Goal: Information Seeking & Learning: Learn about a topic

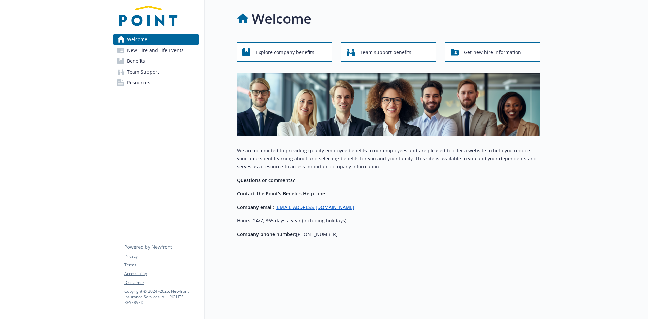
click at [148, 52] on span "New Hire and Life Events" at bounding box center [155, 50] width 57 height 11
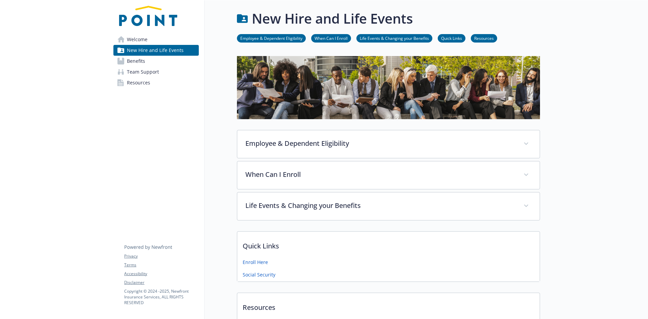
click at [321, 38] on link "When Can I Enroll" at bounding box center [331, 38] width 40 height 6
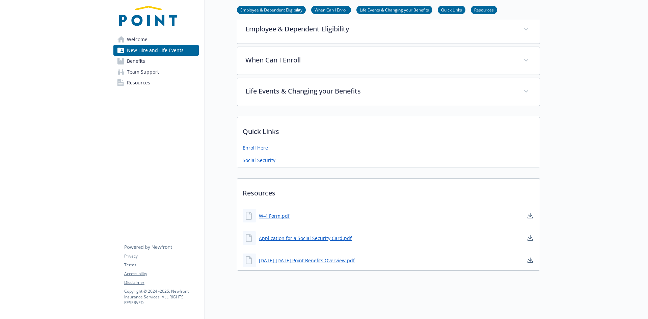
scroll to position [120, 5]
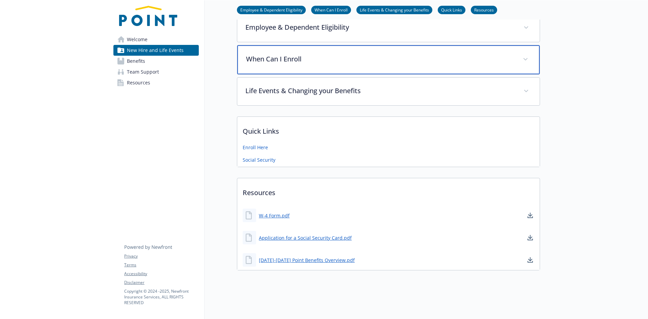
click at [283, 57] on p "When Can I Enroll" at bounding box center [380, 59] width 269 height 10
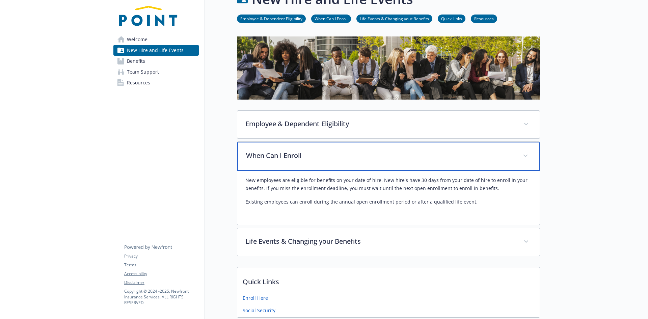
scroll to position [34, 5]
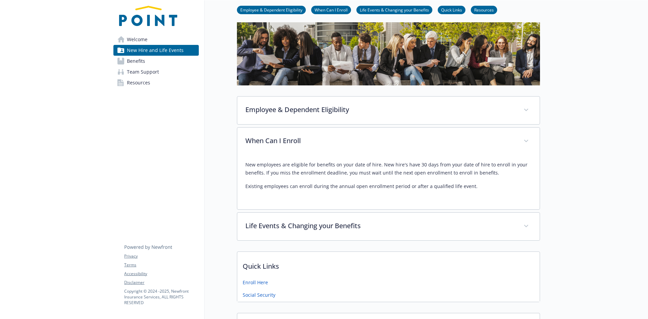
click at [136, 62] on span "Benefits" at bounding box center [136, 61] width 18 height 11
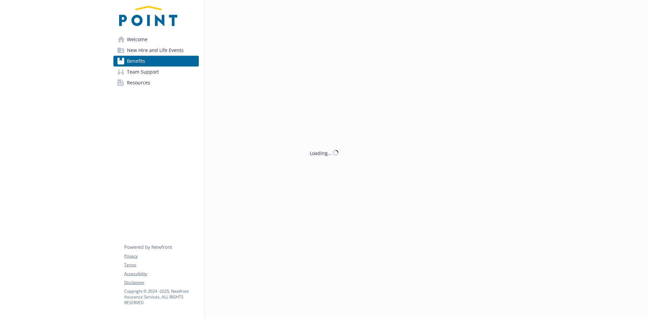
scroll to position [34, 5]
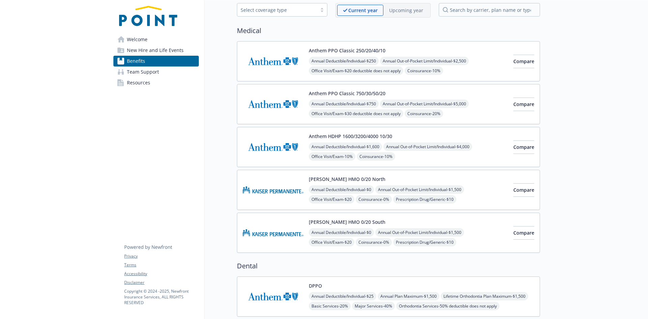
click at [138, 46] on span "New Hire and Life Events" at bounding box center [155, 50] width 57 height 11
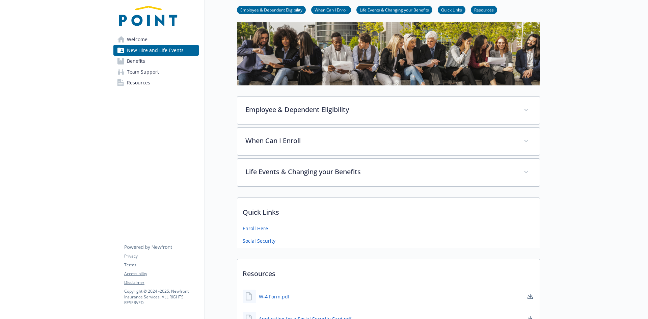
click at [131, 63] on span "Benefits" at bounding box center [136, 61] width 18 height 11
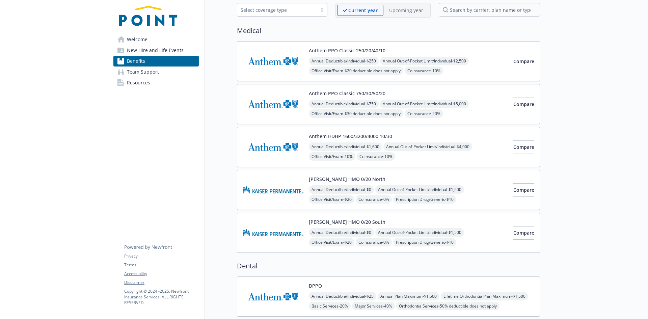
click at [132, 72] on span "Team Support" at bounding box center [143, 72] width 32 height 11
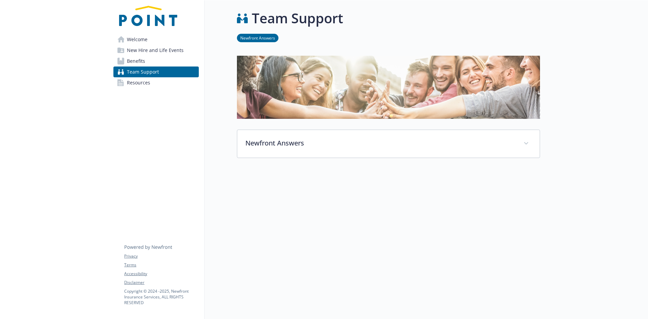
scroll to position [5, 5]
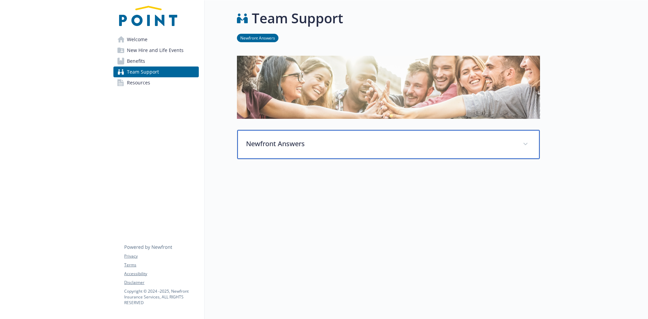
click at [525, 141] on span at bounding box center [525, 144] width 11 height 11
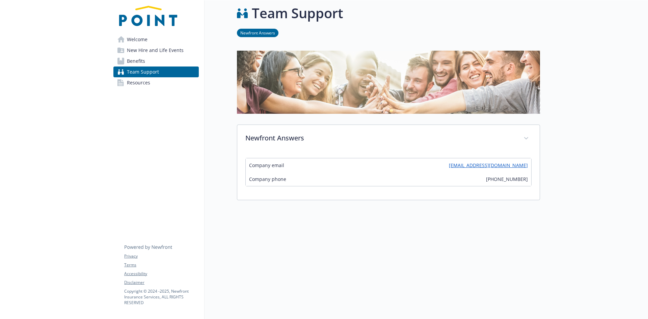
click at [131, 85] on span "Resources" at bounding box center [138, 82] width 23 height 11
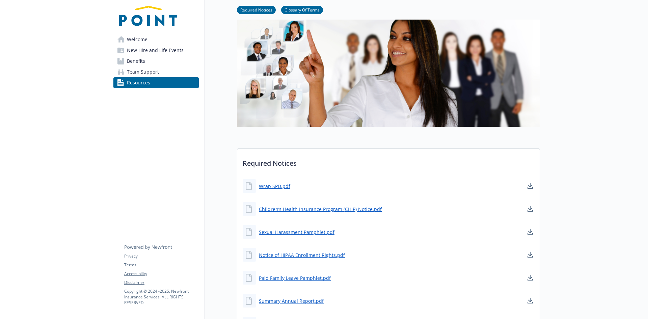
scroll to position [0, 5]
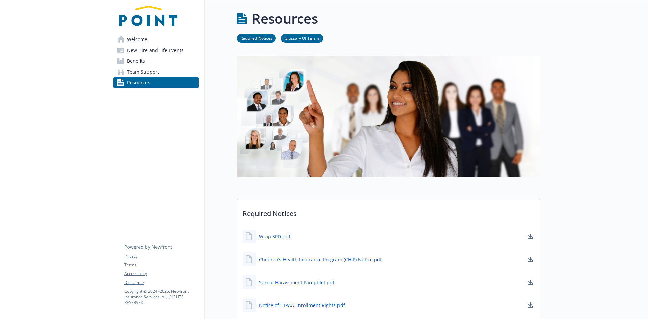
click at [131, 41] on span "Welcome" at bounding box center [137, 39] width 21 height 11
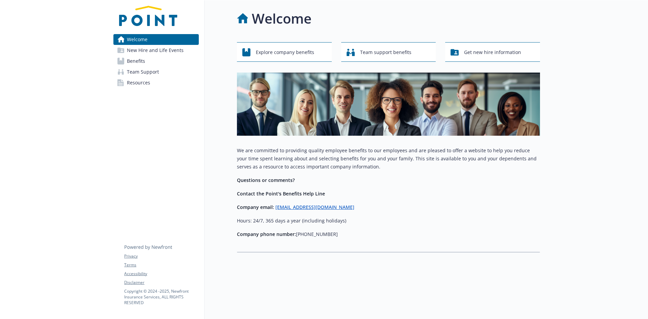
click at [127, 62] on span "Benefits" at bounding box center [136, 61] width 18 height 11
